Goal: Task Accomplishment & Management: Use online tool/utility

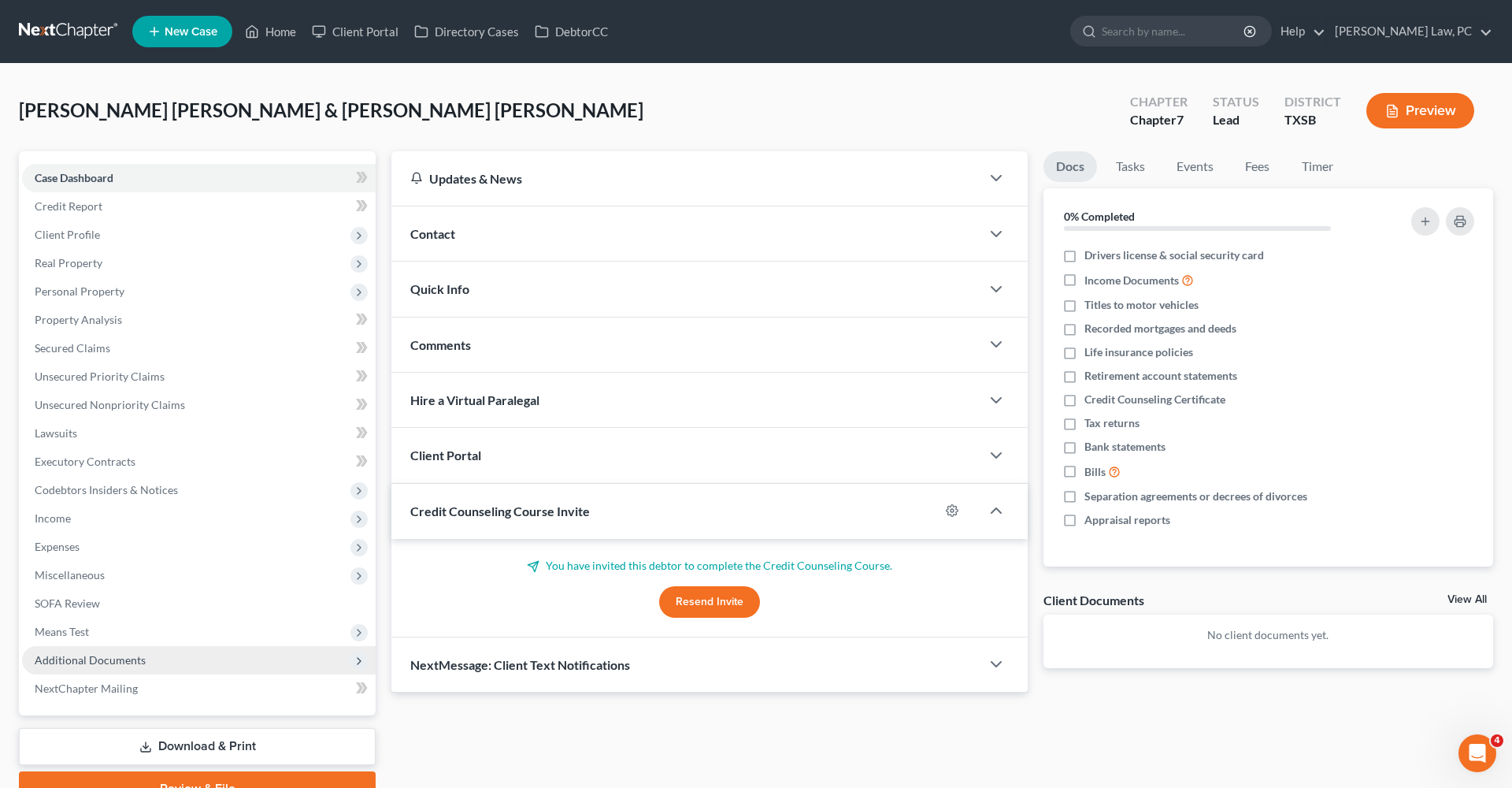
click at [105, 662] on span "Additional Documents" at bounding box center [89, 660] width 111 height 14
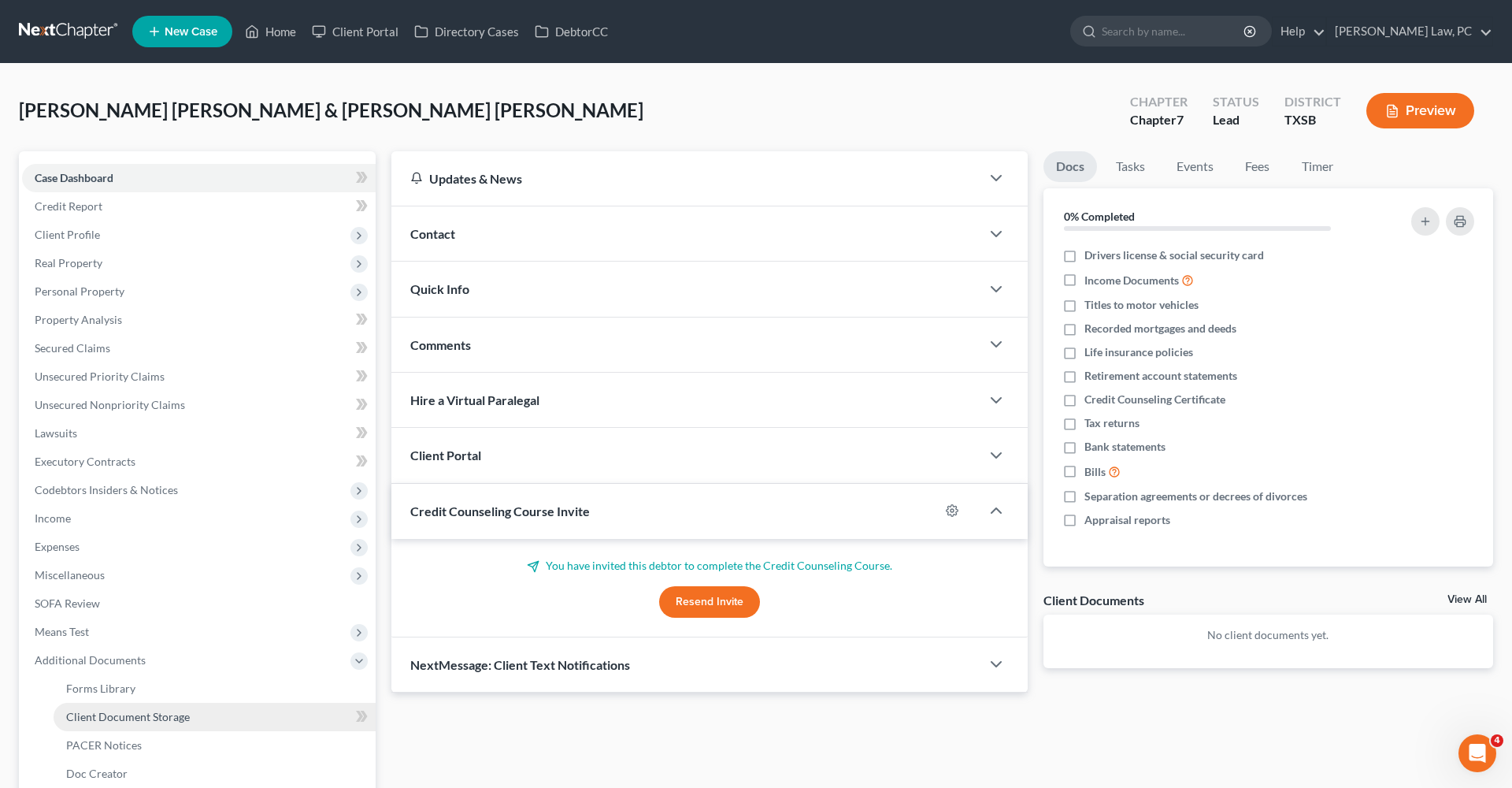
click at [165, 722] on span "Client Document Storage" at bounding box center [128, 717] width 124 height 14
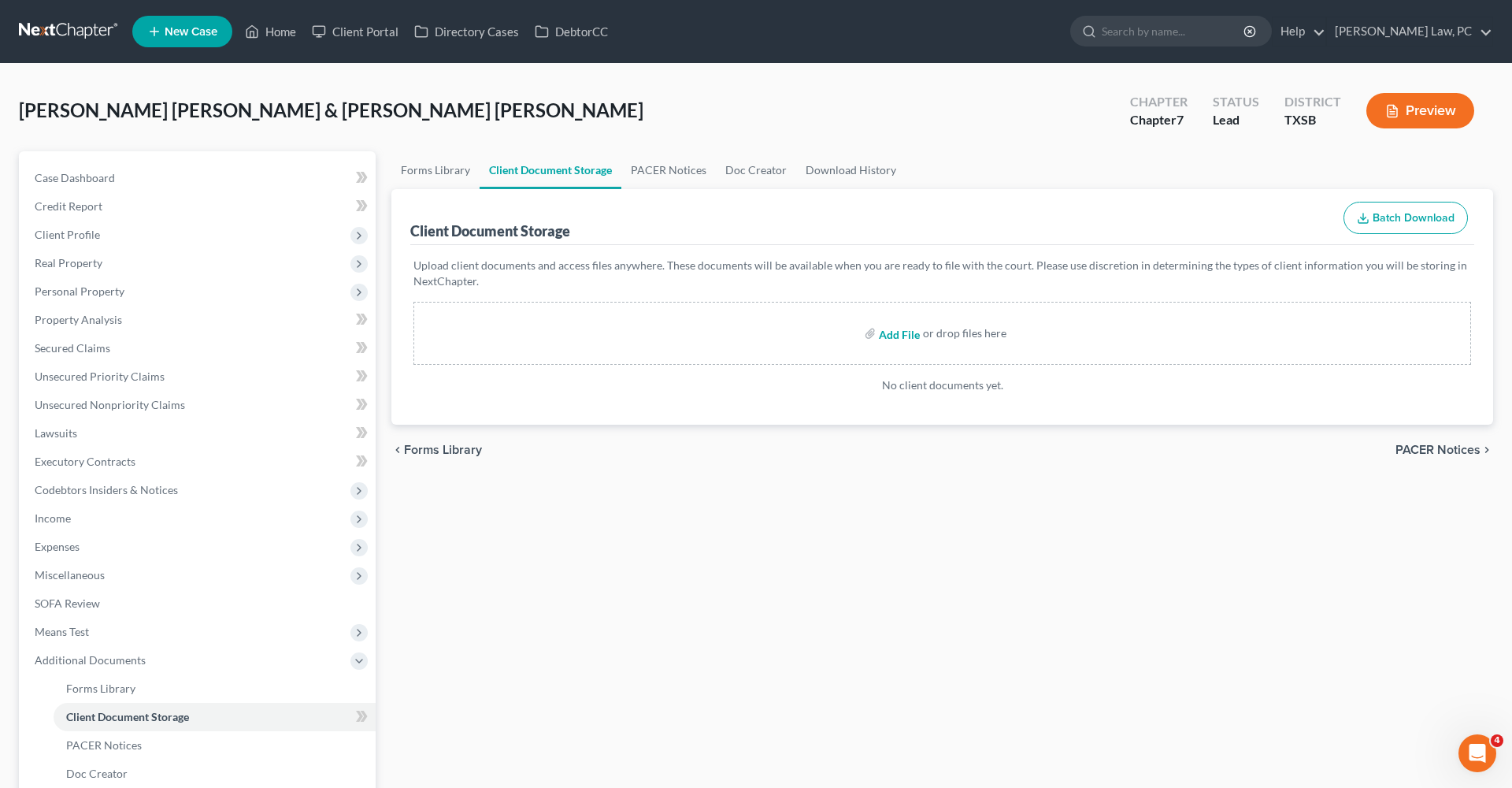
click at [888, 332] on input "file" at bounding box center [898, 333] width 38 height 28
type input "C:\fakepath\[DATE] to [DATE] Paystubs Atehortua_Harbey.pdf"
click at [893, 336] on input "file" at bounding box center [898, 333] width 38 height 28
type input "C:\fakepath\[DATE] to [DATE] Paystubs Atehortua_Harbey.pdf"
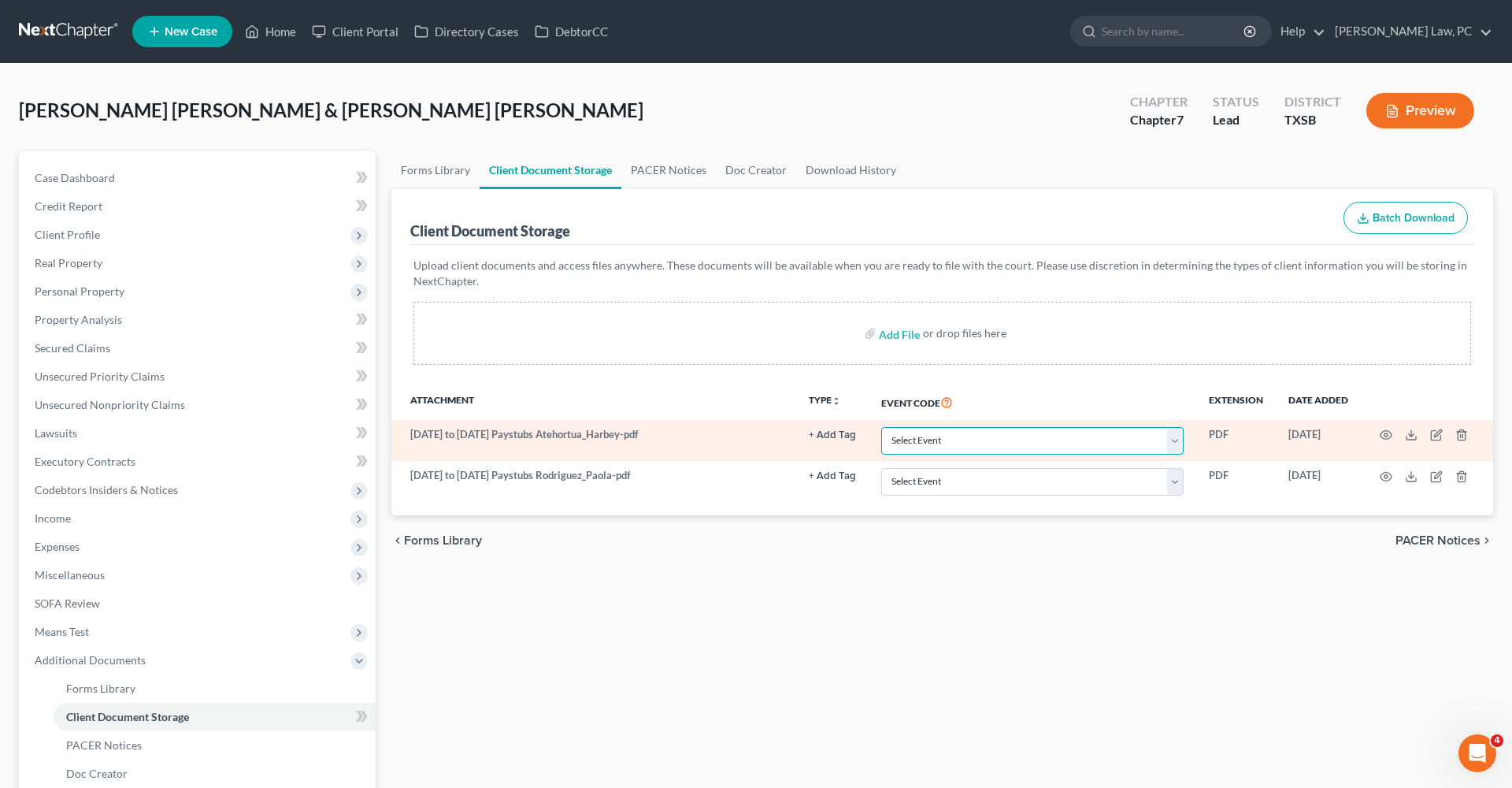
select select "39"
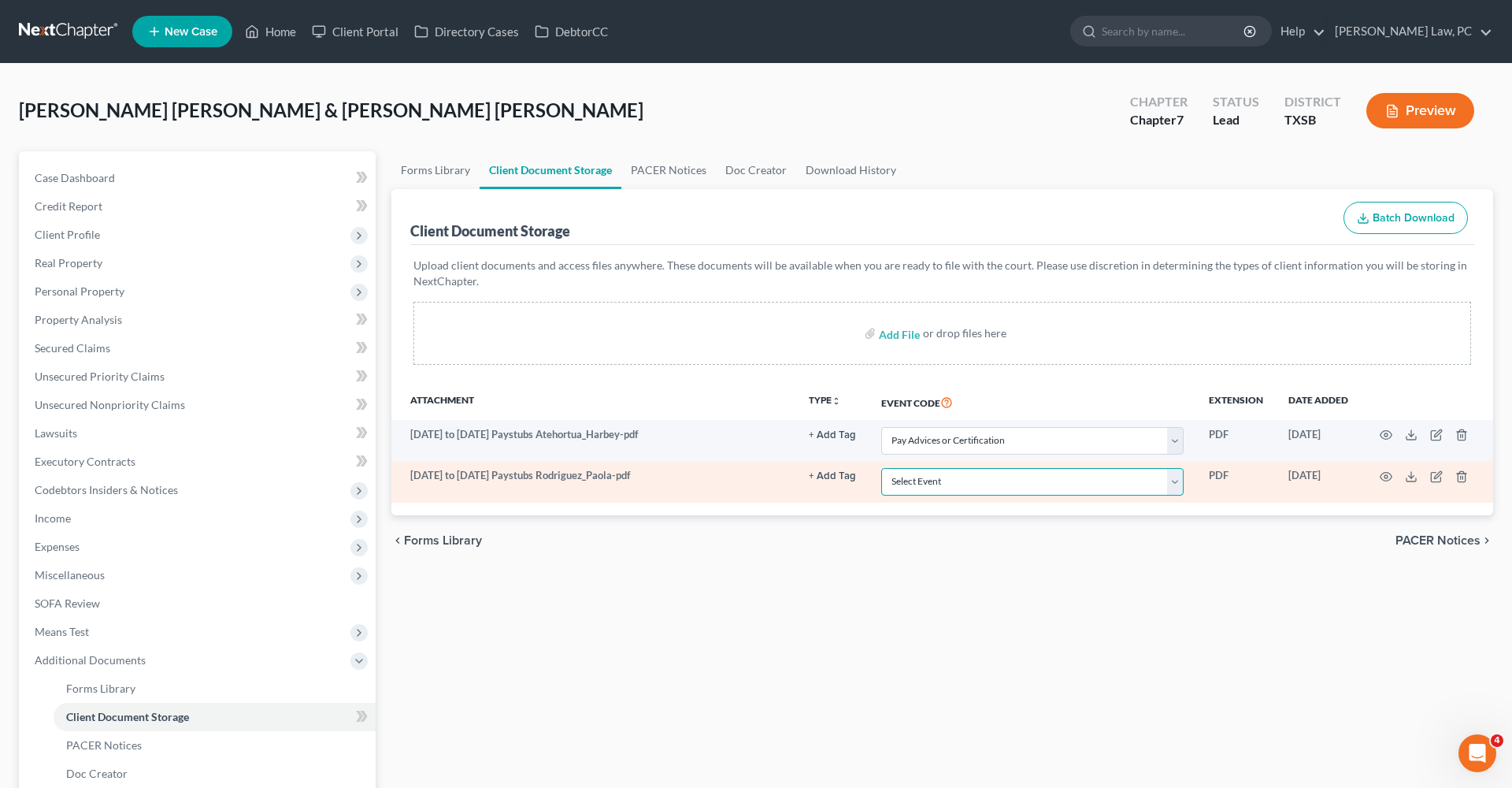
select select "39"
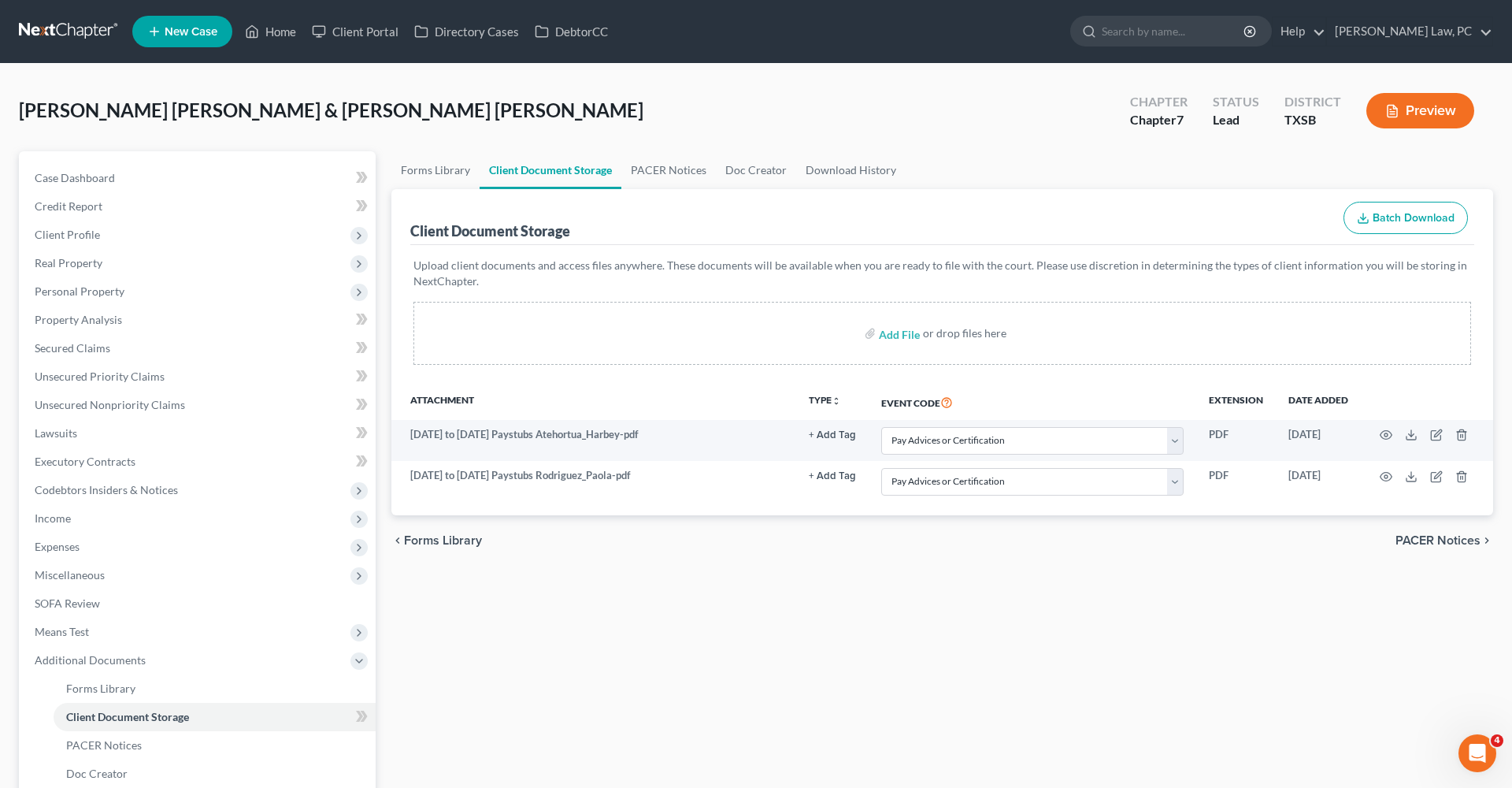
click at [875, 544] on div "chevron_left Forms Library PACER Notices chevron_right" at bounding box center [942, 540] width 1102 height 51
click at [117, 659] on span "Additional Documents" at bounding box center [89, 660] width 111 height 14
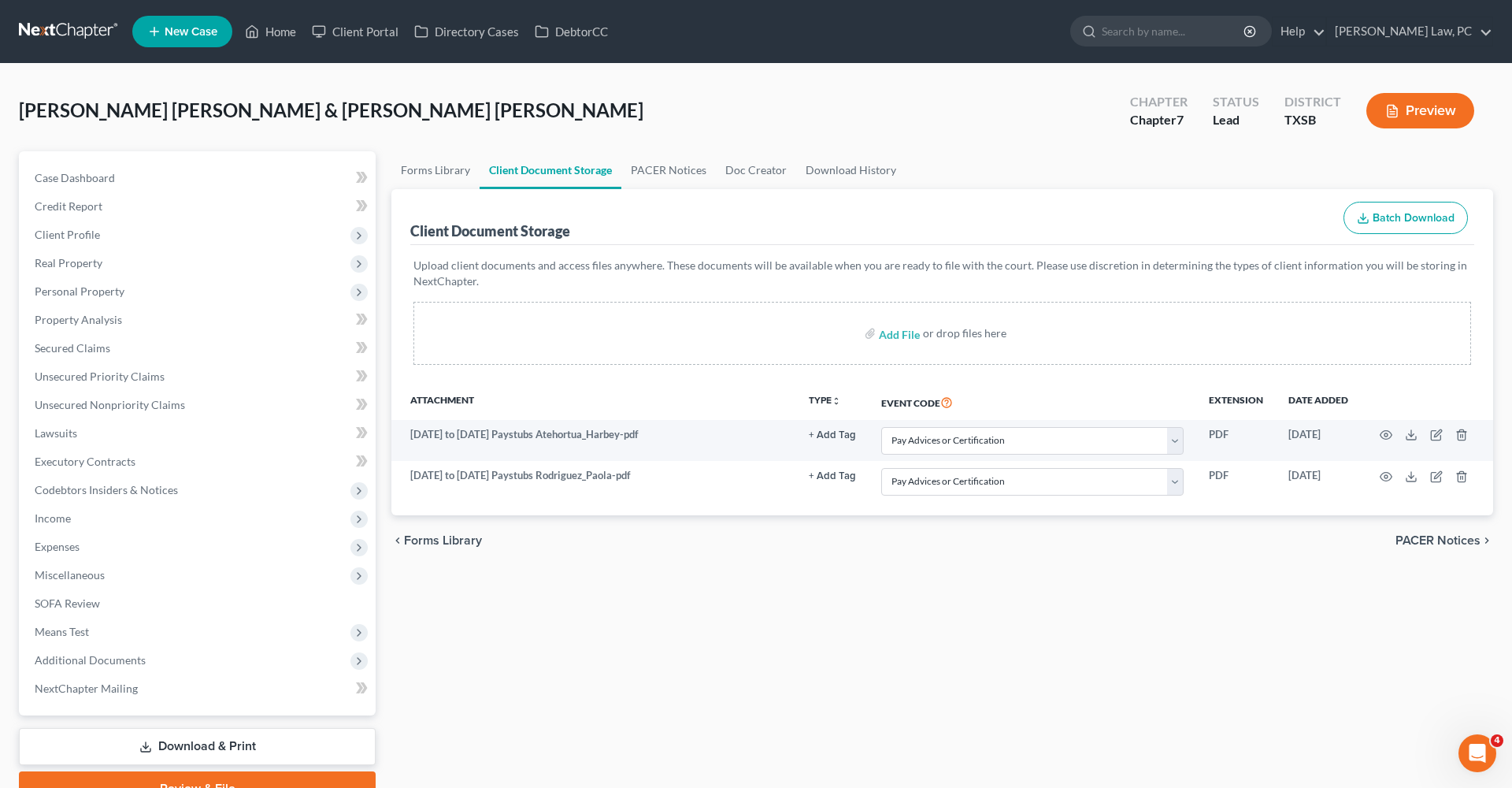
click at [69, 28] on link at bounding box center [69, 31] width 101 height 28
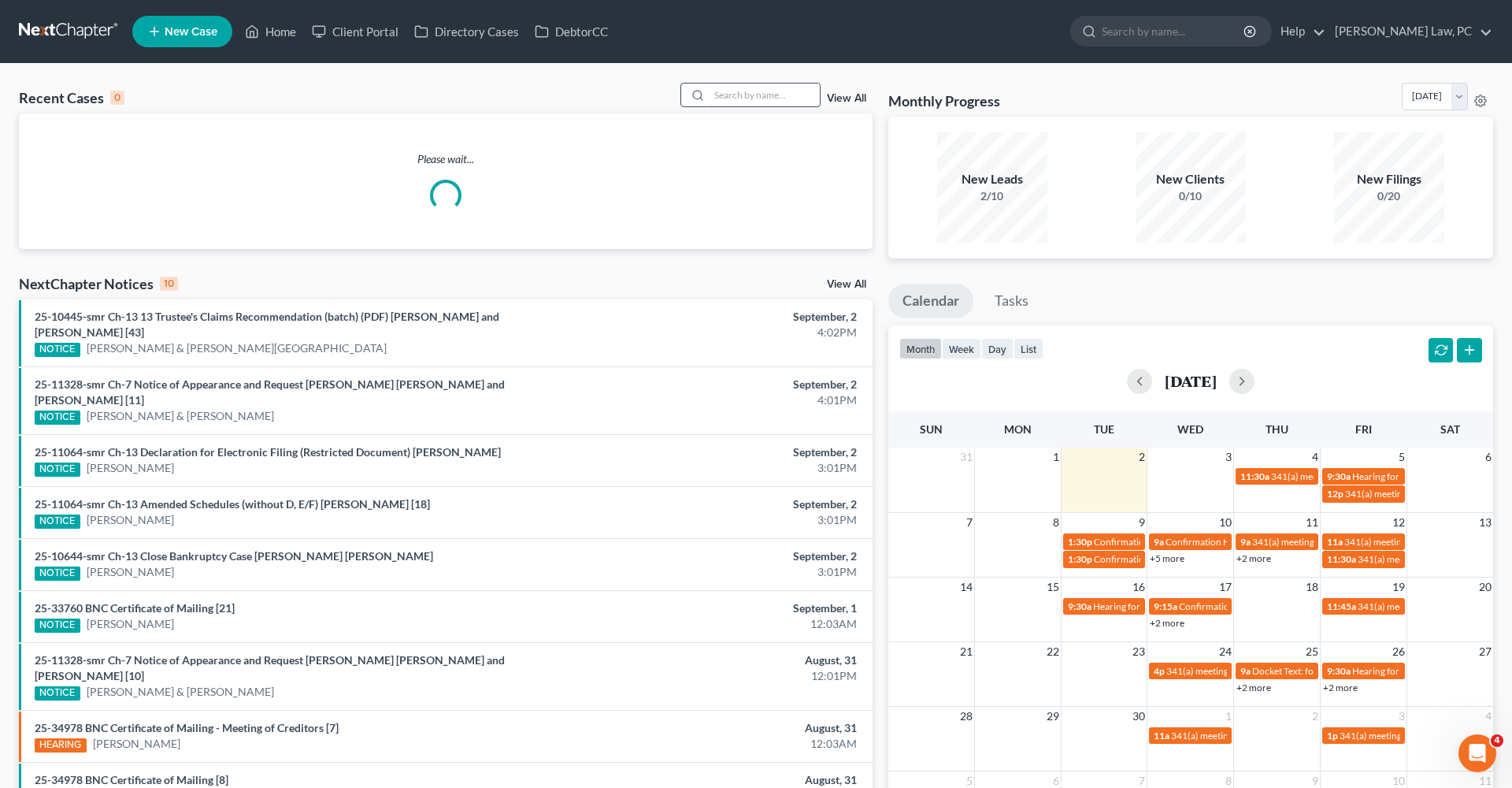
click at [782, 95] on input "search" at bounding box center [765, 95] width 110 height 23
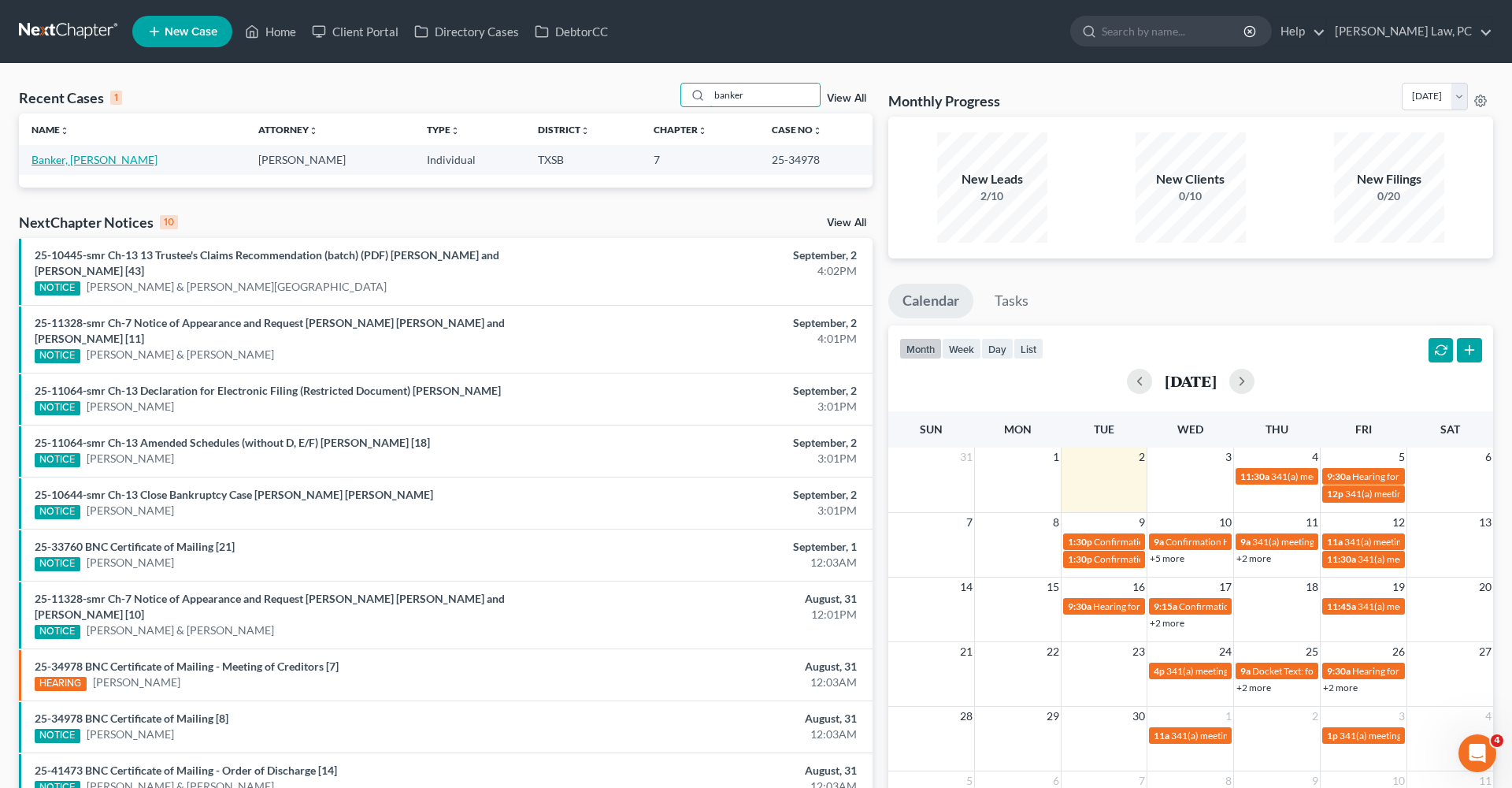
type input "banker"
click at [89, 156] on link "Banker, Caitlynn" at bounding box center [95, 160] width 126 height 14
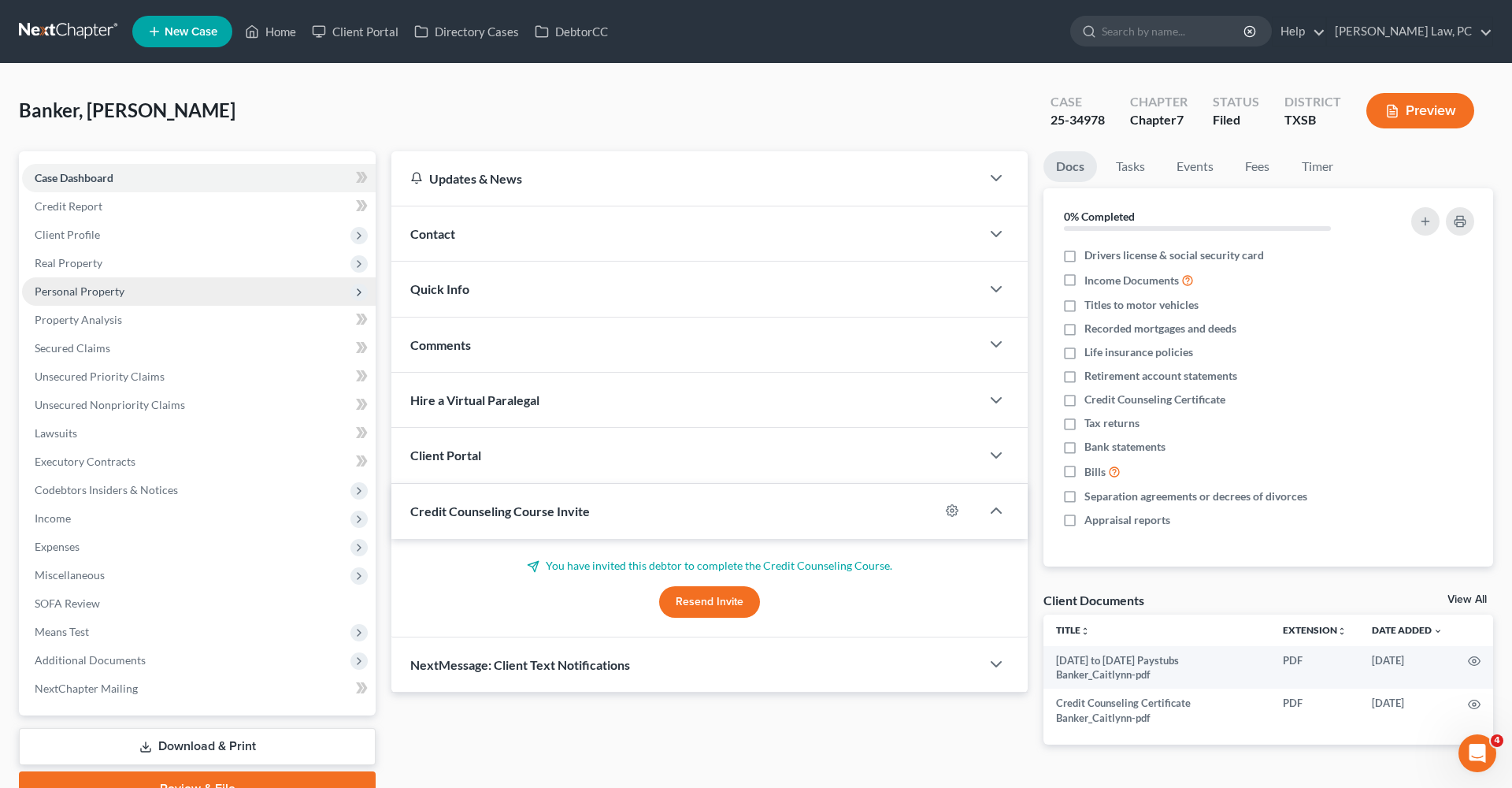
click at [77, 292] on span "Personal Property" at bounding box center [79, 292] width 89 height 14
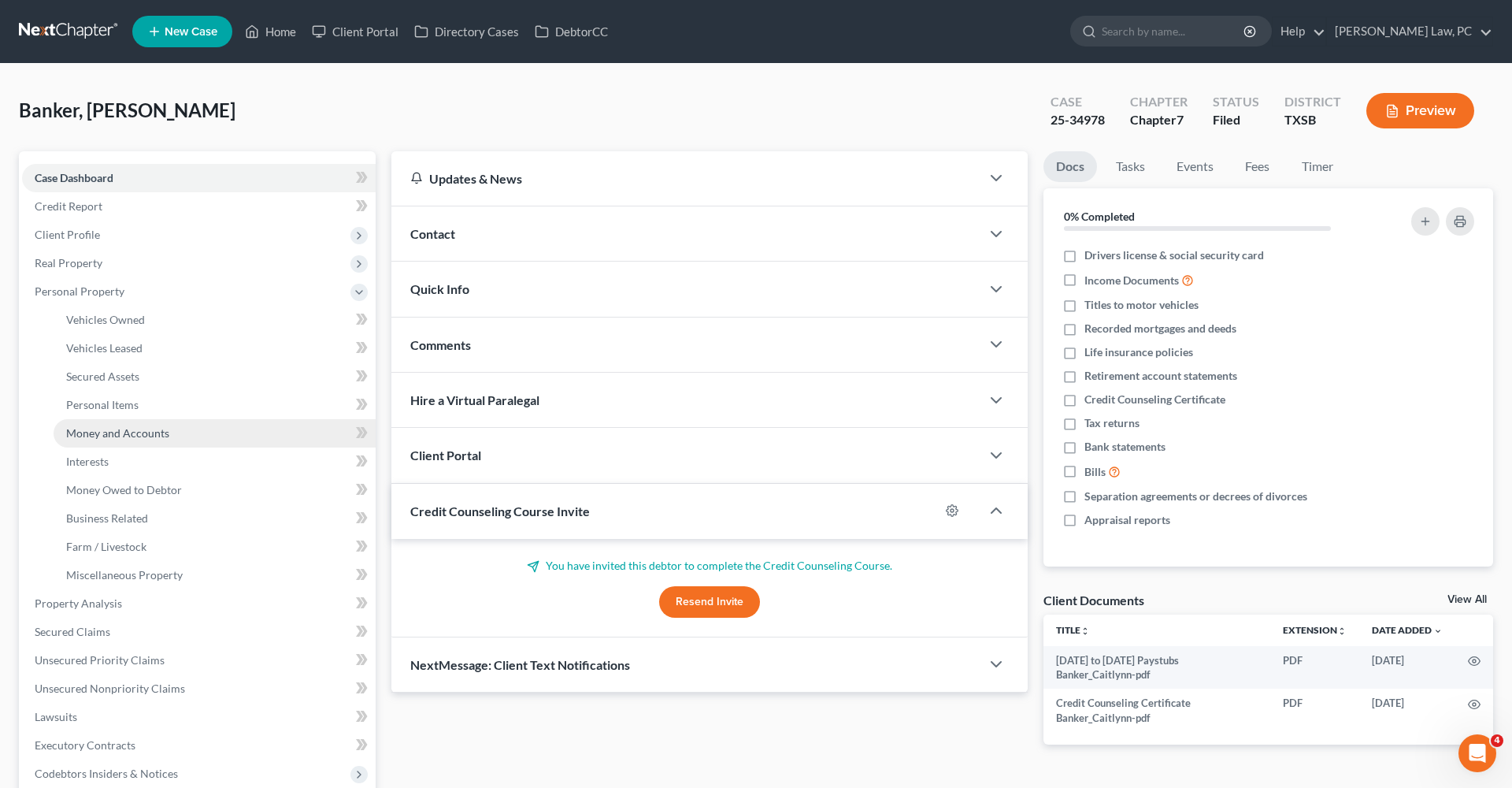
click at [104, 434] on span "Money and Accounts" at bounding box center [118, 433] width 103 height 14
